Goal: Transaction & Acquisition: Purchase product/service

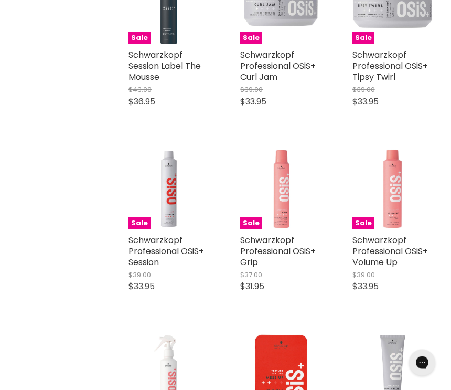
scroll to position [636, 0]
click at [374, 226] on img "Main content" at bounding box center [393, 189] width 80 height 80
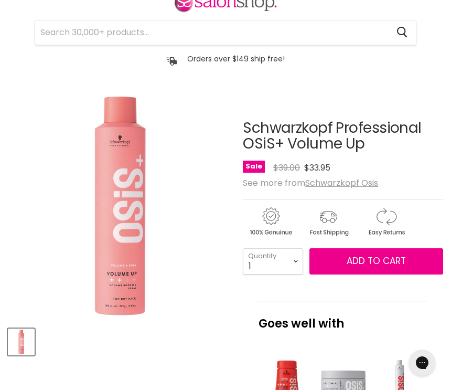
scroll to position [56, 0]
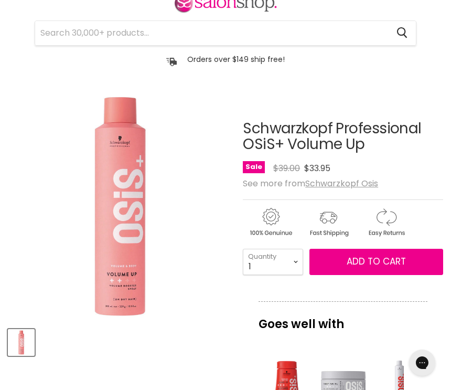
click at [341, 179] on u "Schwarzkopf Osis" at bounding box center [341, 183] width 73 height 12
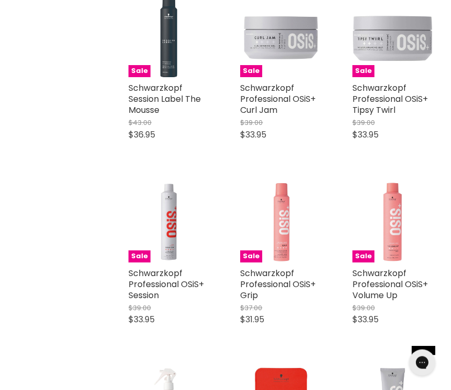
scroll to position [624, 0]
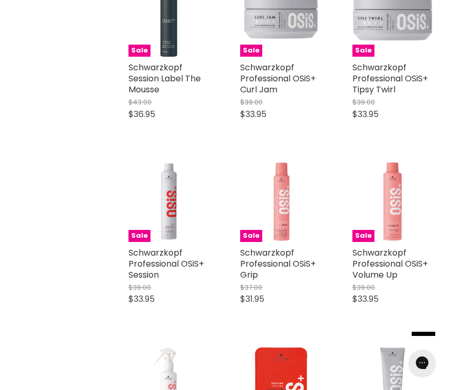
click at [375, 260] on link "Schwarzkopf Professional OSiS+ Volume Up" at bounding box center [391, 264] width 76 height 34
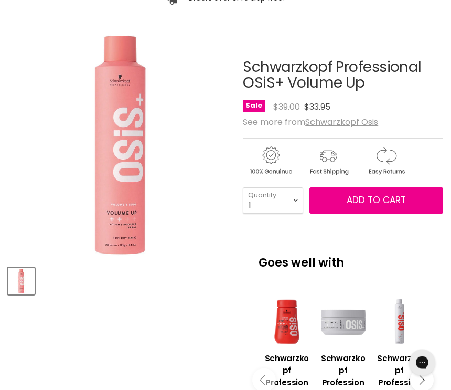
scroll to position [107, 0]
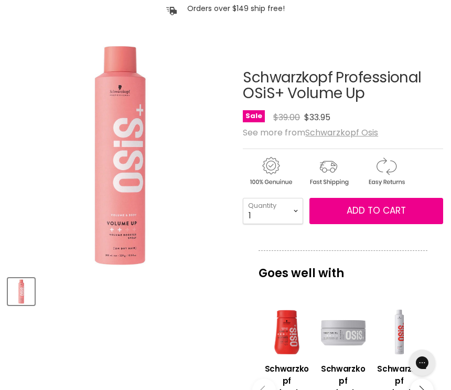
click at [153, 255] on img "Schwarzkopf Professional OSiS+ Volume Up image. Click or Scroll to Zoom." at bounding box center [120, 156] width 224 height 224
click at [58, 383] on article "Click or scroll to zoom Tap or pinch to zoom Schwarzkopf Professional OSiS+ Vol…" at bounding box center [226, 383] width 436 height 678
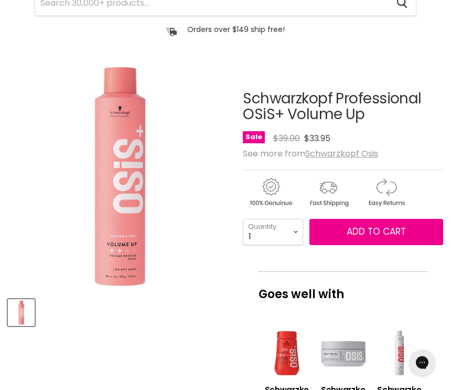
scroll to position [0, 0]
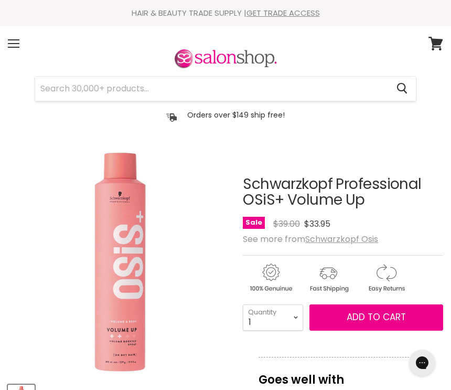
click at [62, 90] on input "Search" at bounding box center [211, 89] width 353 height 24
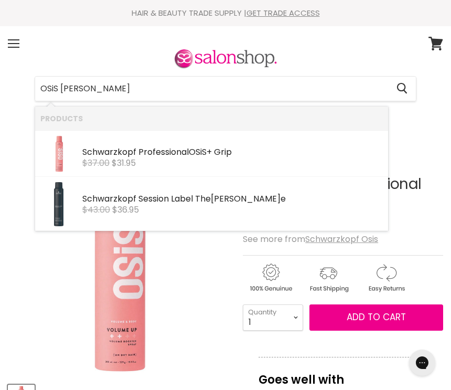
type input "OSiS mousse"
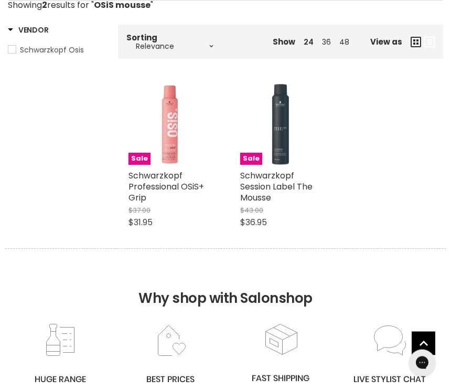
scroll to position [173, 0]
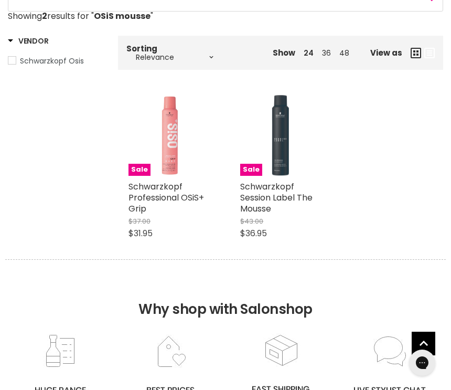
click at [138, 196] on link "Schwarzkopf Professional OSiS+ Grip" at bounding box center [167, 198] width 76 height 34
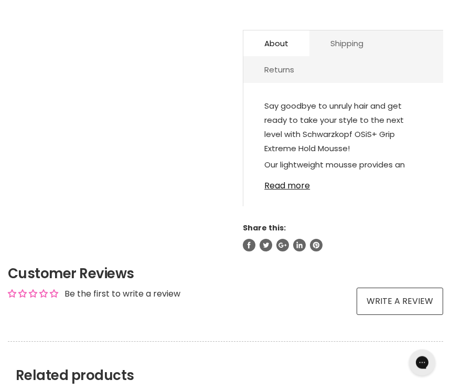
scroll to position [576, 0]
click at [279, 191] on link "Read more" at bounding box center [344, 183] width 158 height 16
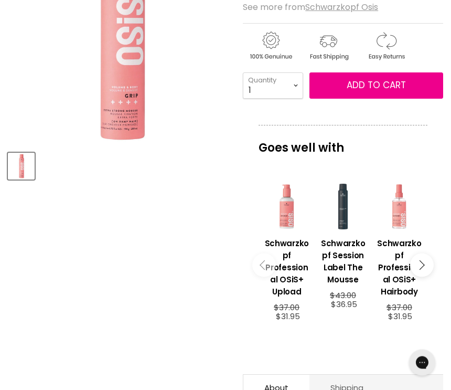
scroll to position [232, 0]
click at [282, 265] on h3 "Schwarzkopf Professional OSiS+ Upload" at bounding box center [287, 267] width 46 height 60
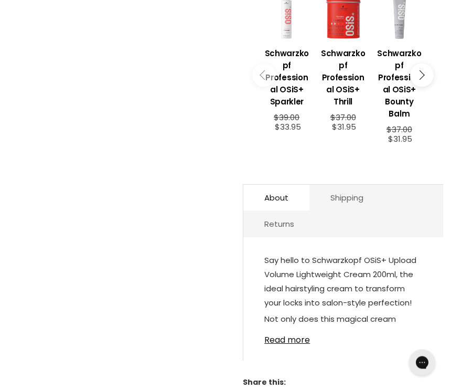
scroll to position [434, 0]
click at [286, 345] on link "Read more" at bounding box center [344, 337] width 158 height 16
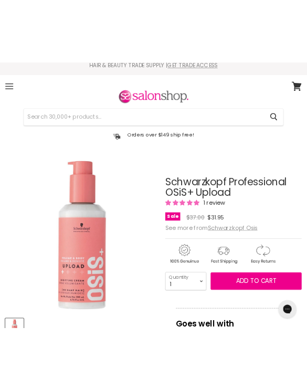
scroll to position [0, 0]
